Goal: Transaction & Acquisition: Purchase product/service

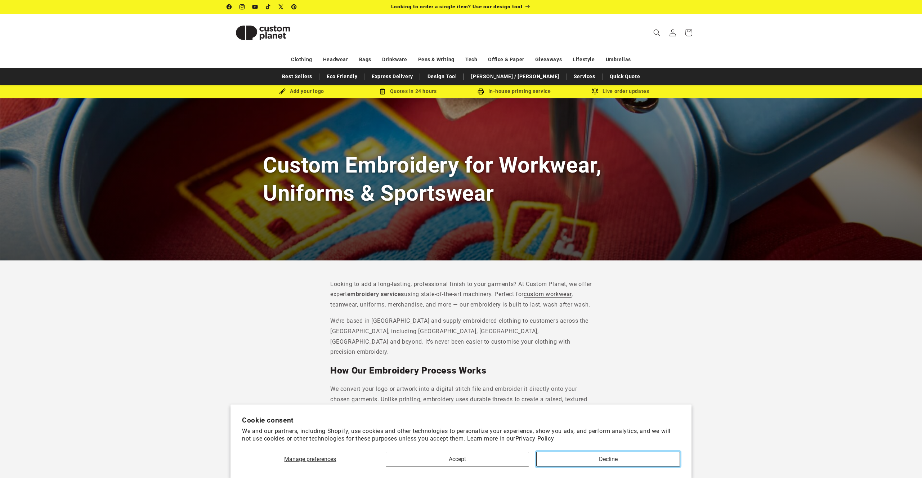
click at [594, 460] on button "Decline" at bounding box center [608, 459] width 144 height 15
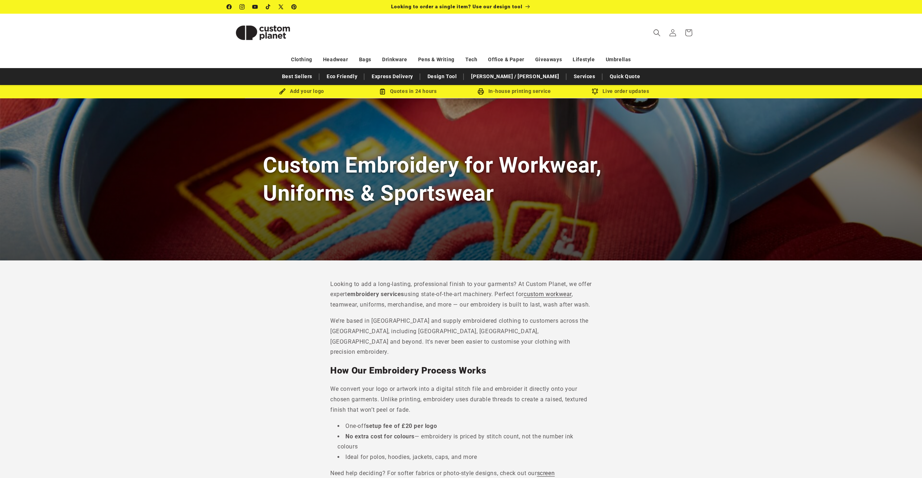
click at [272, 37] on img at bounding box center [263, 33] width 72 height 32
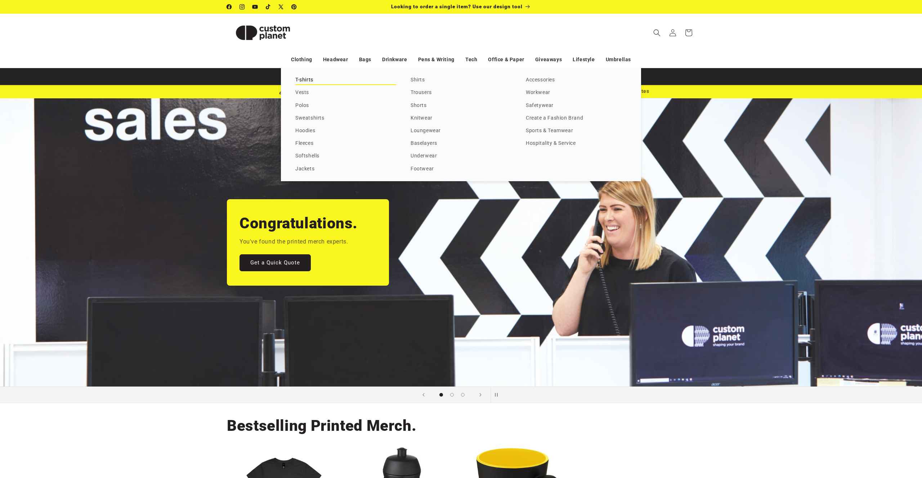
click at [306, 81] on link "T-shirts" at bounding box center [345, 80] width 101 height 10
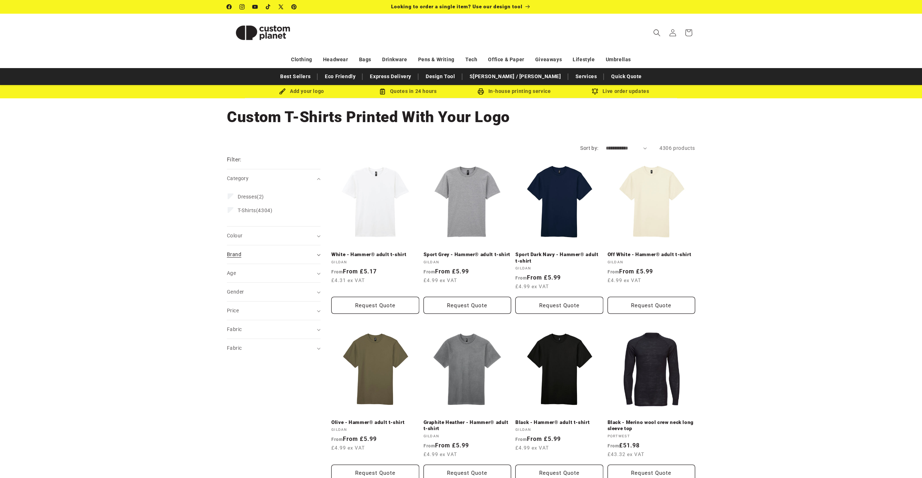
click at [273, 257] on div "Brand (0)" at bounding box center [271, 255] width 88 height 8
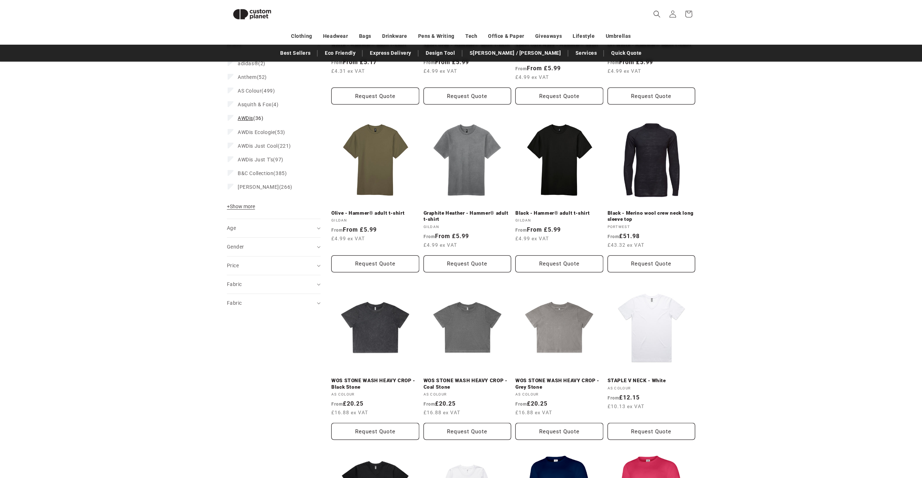
scroll to position [143, 0]
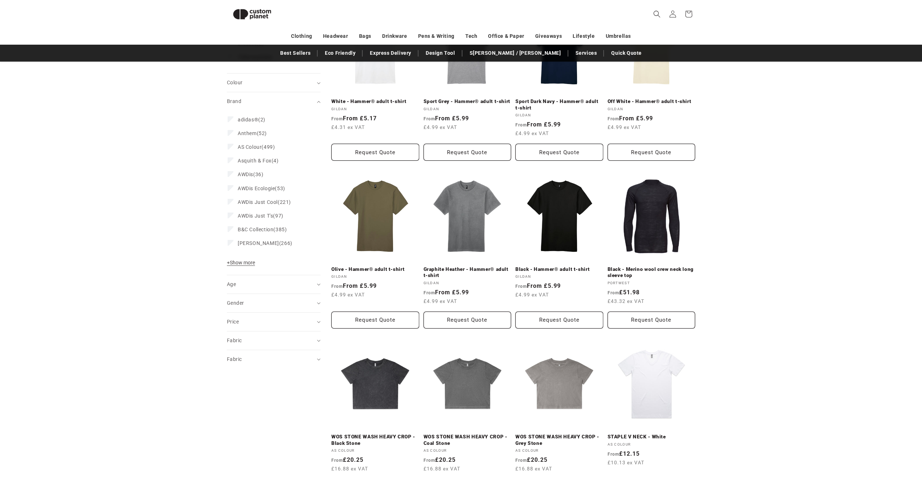
click at [247, 263] on span "+ Show more" at bounding box center [241, 263] width 28 height 6
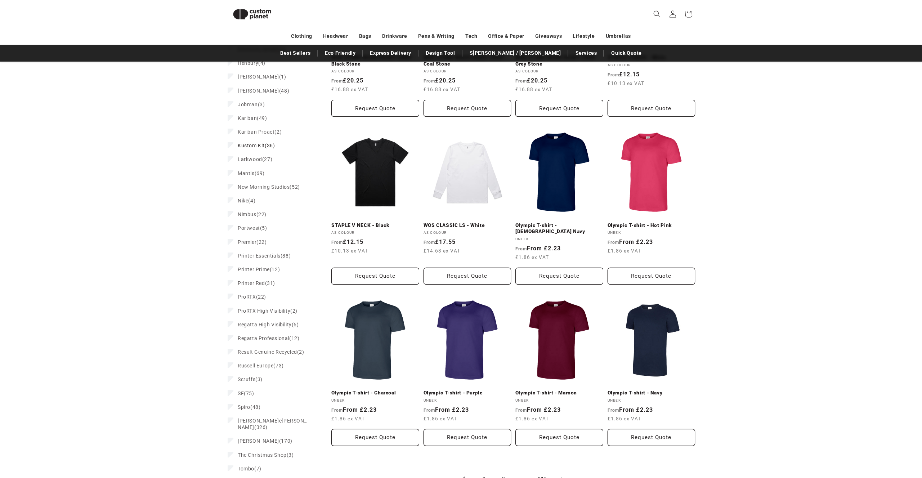
scroll to position [541, 0]
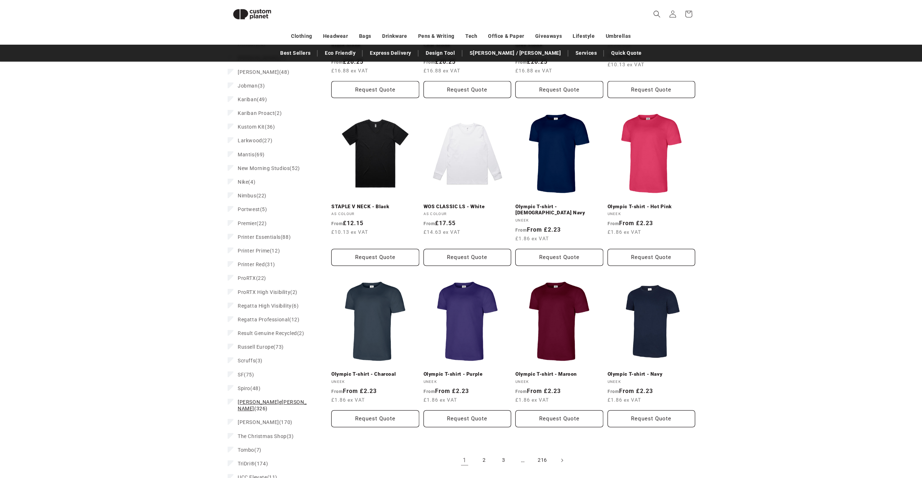
click at [254, 399] on span "Stanley/Stella" at bounding box center [272, 405] width 69 height 12
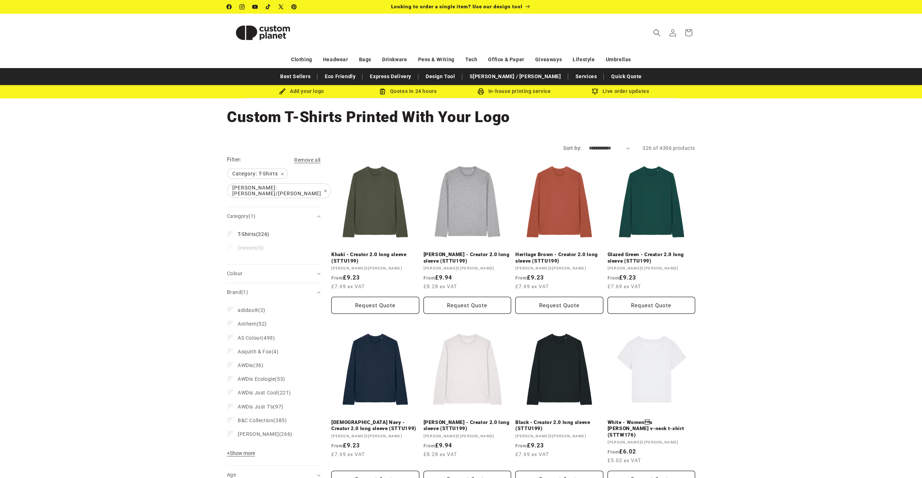
click at [275, 36] on img at bounding box center [263, 33] width 72 height 32
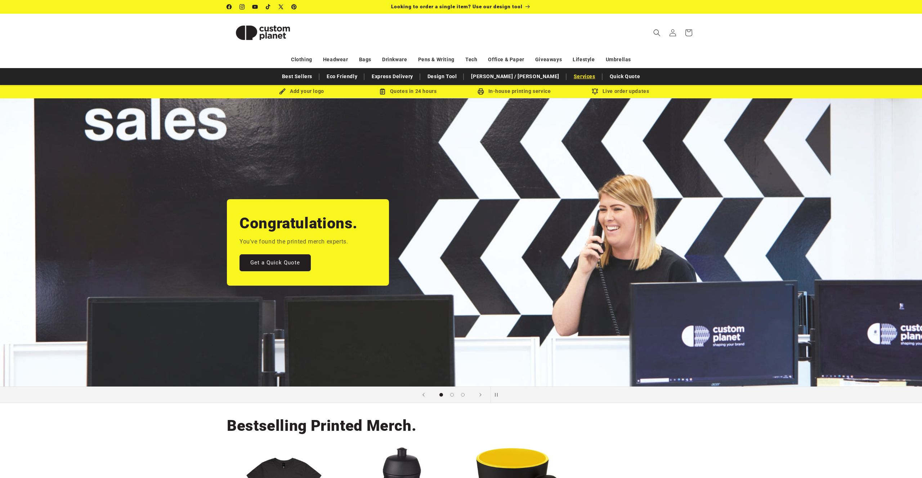
click at [570, 77] on link "Services" at bounding box center [584, 76] width 29 height 13
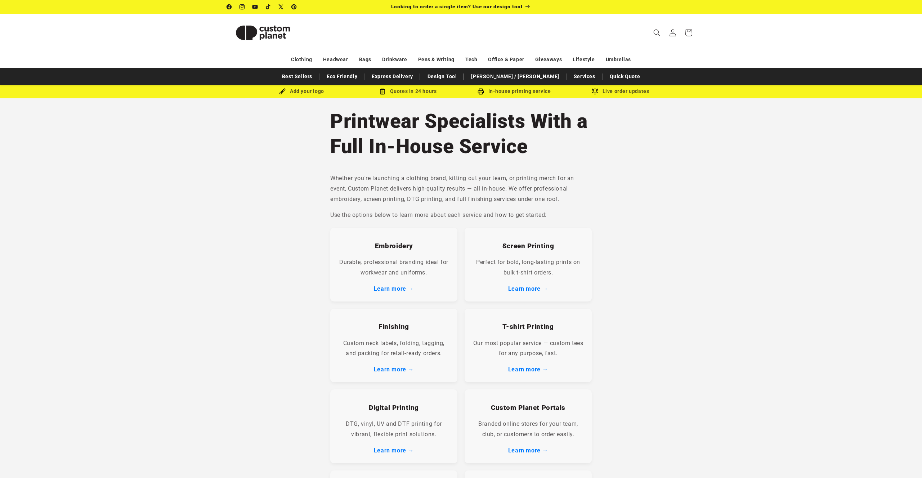
drag, startPoint x: 528, startPoint y: 287, endPoint x: 557, endPoint y: 286, distance: 29.6
click at [528, 287] on link "Learn more →" at bounding box center [528, 288] width 40 height 7
